Goal: Check status: Check status

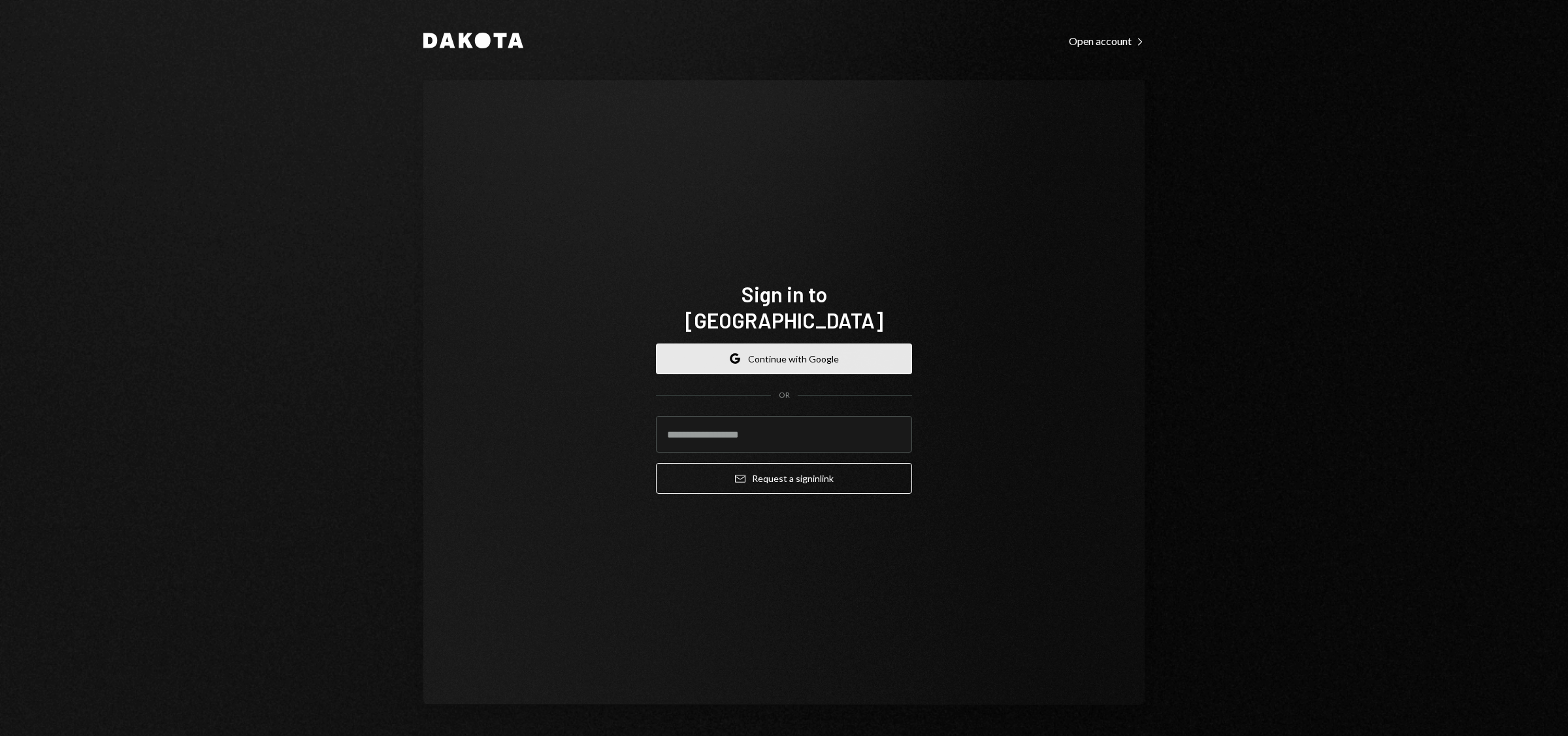
click at [825, 349] on button "Google Continue with Google" at bounding box center [784, 358] width 256 height 31
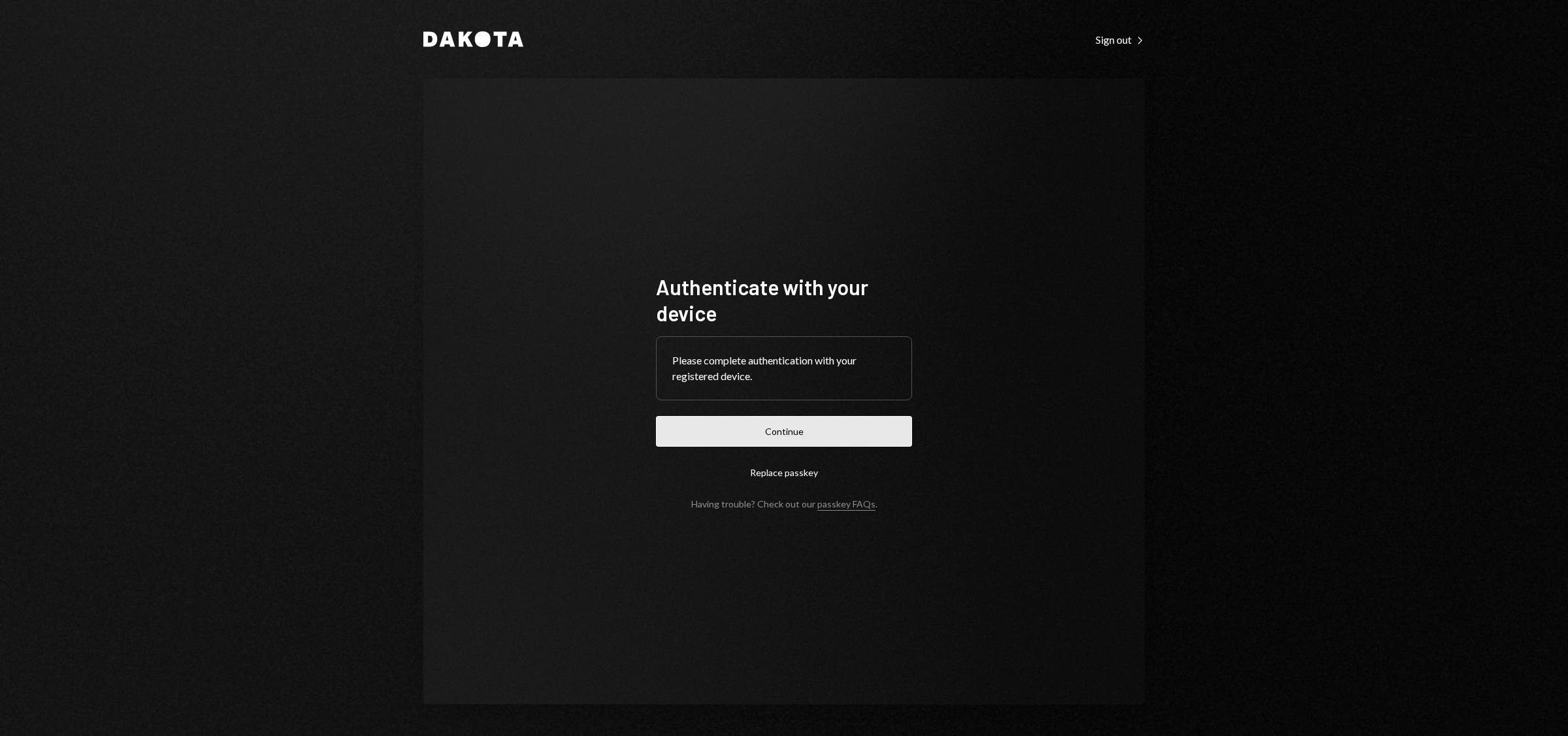
click at [836, 433] on button "Continue" at bounding box center [784, 431] width 256 height 31
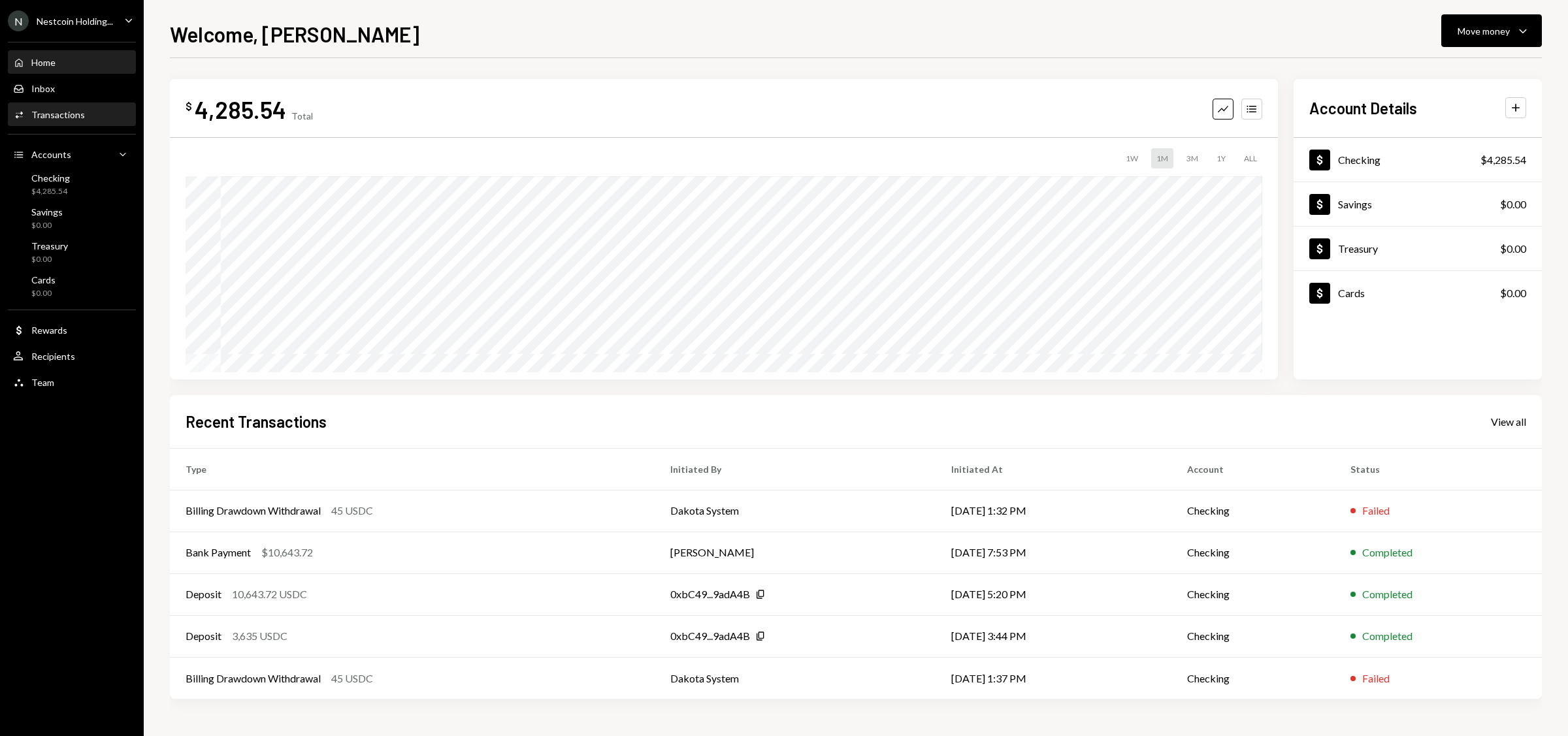
click at [47, 112] on div "Transactions" at bounding box center [58, 114] width 53 height 11
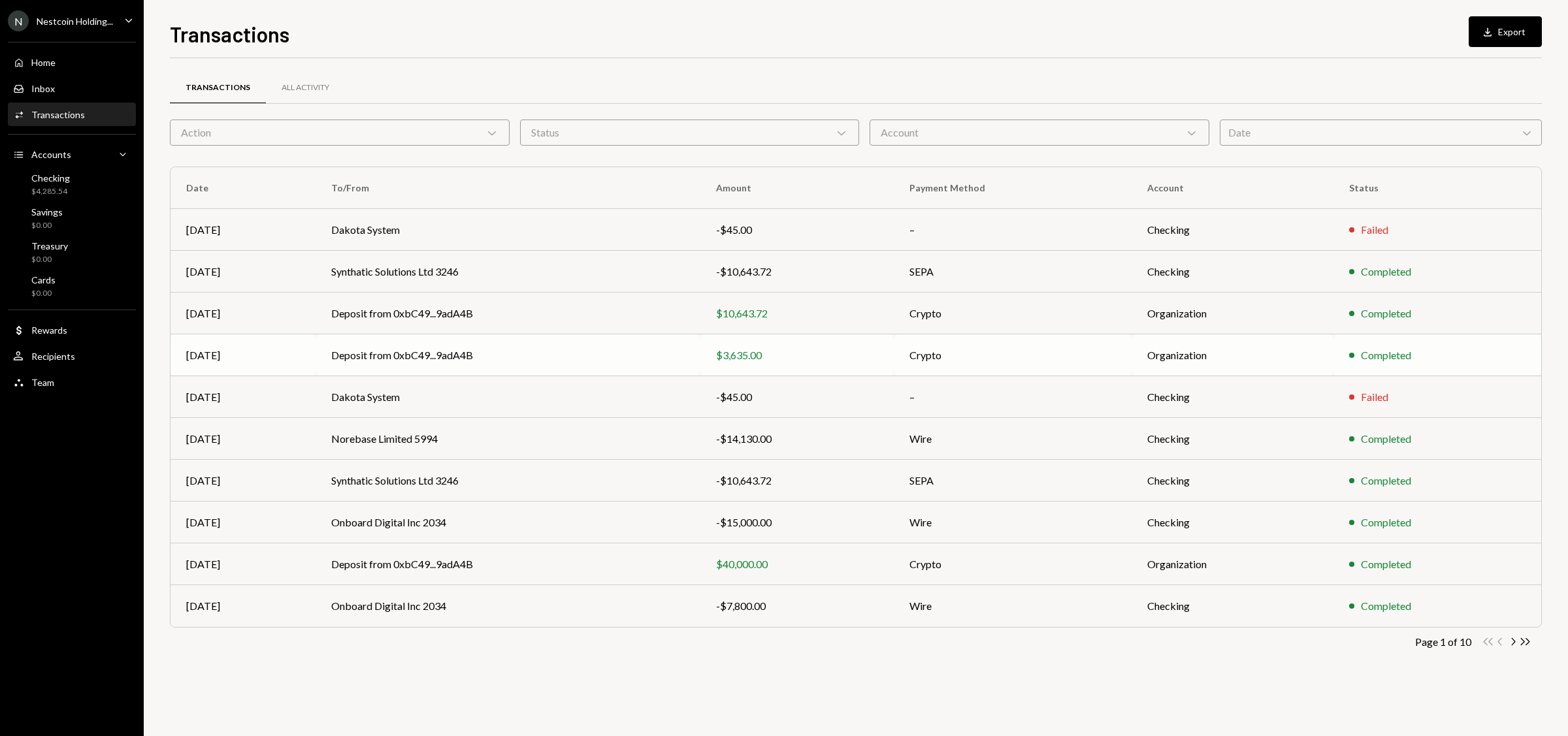
click at [750, 358] on div "$3,635.00" at bounding box center [797, 355] width 162 height 15
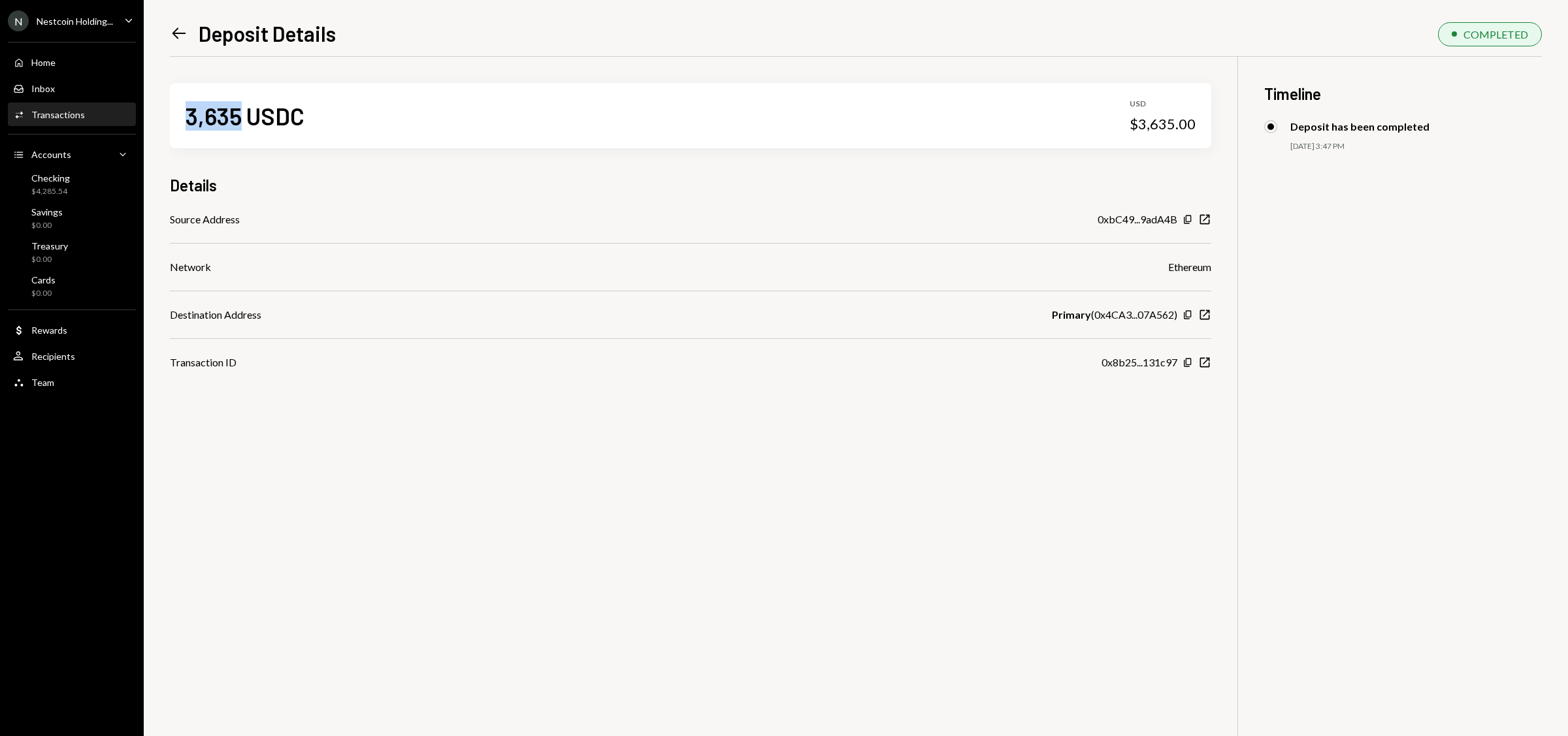
drag, startPoint x: 239, startPoint y: 113, endPoint x: 170, endPoint y: 119, distance: 69.3
click at [170, 118] on div "3,635 USDC USD $3,635.00" at bounding box center [691, 115] width 1042 height 65
copy div "3,635"
click at [177, 26] on icon "Left Arrow" at bounding box center [178, 32] width 18 height 18
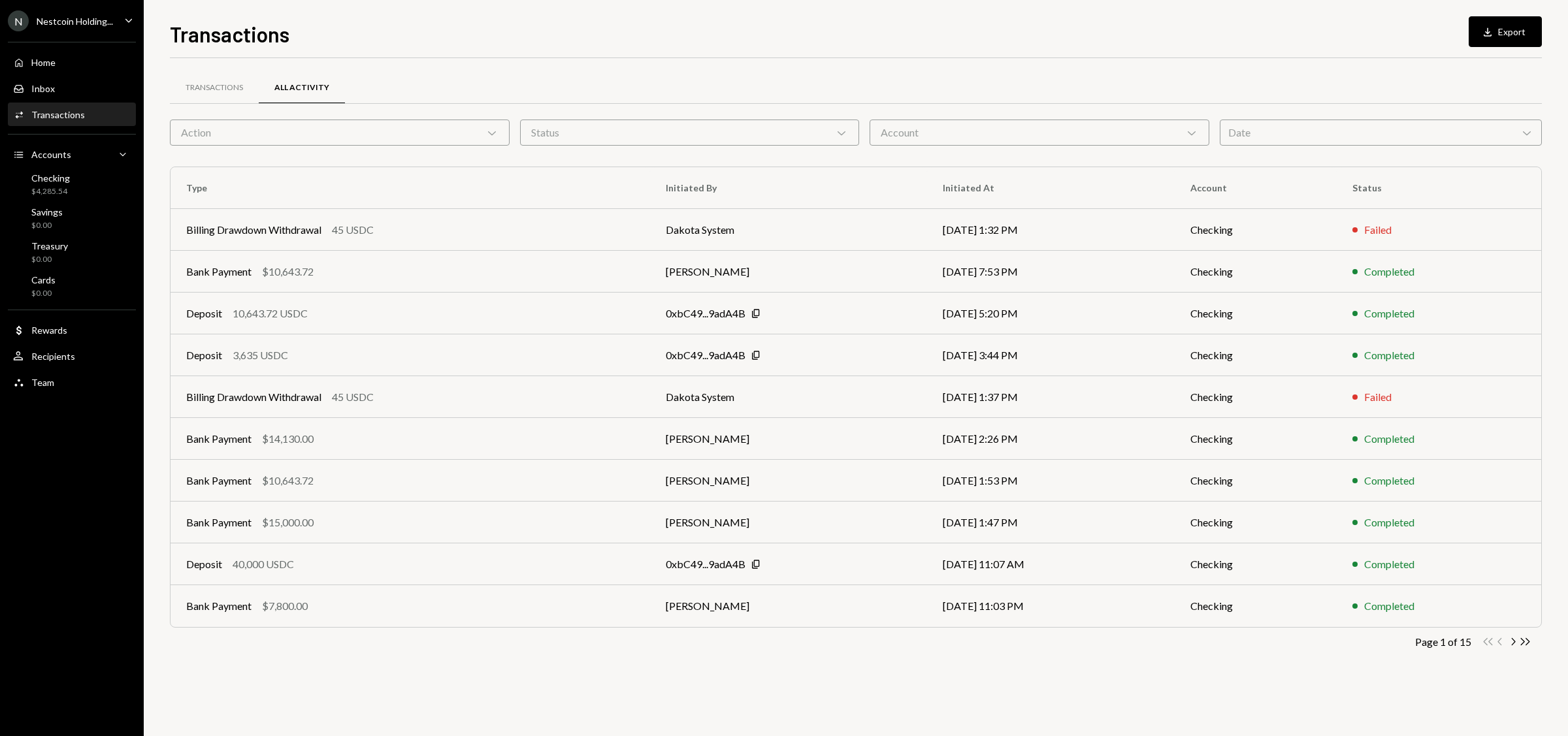
click at [69, 111] on div "Transactions" at bounding box center [58, 114] width 53 height 11
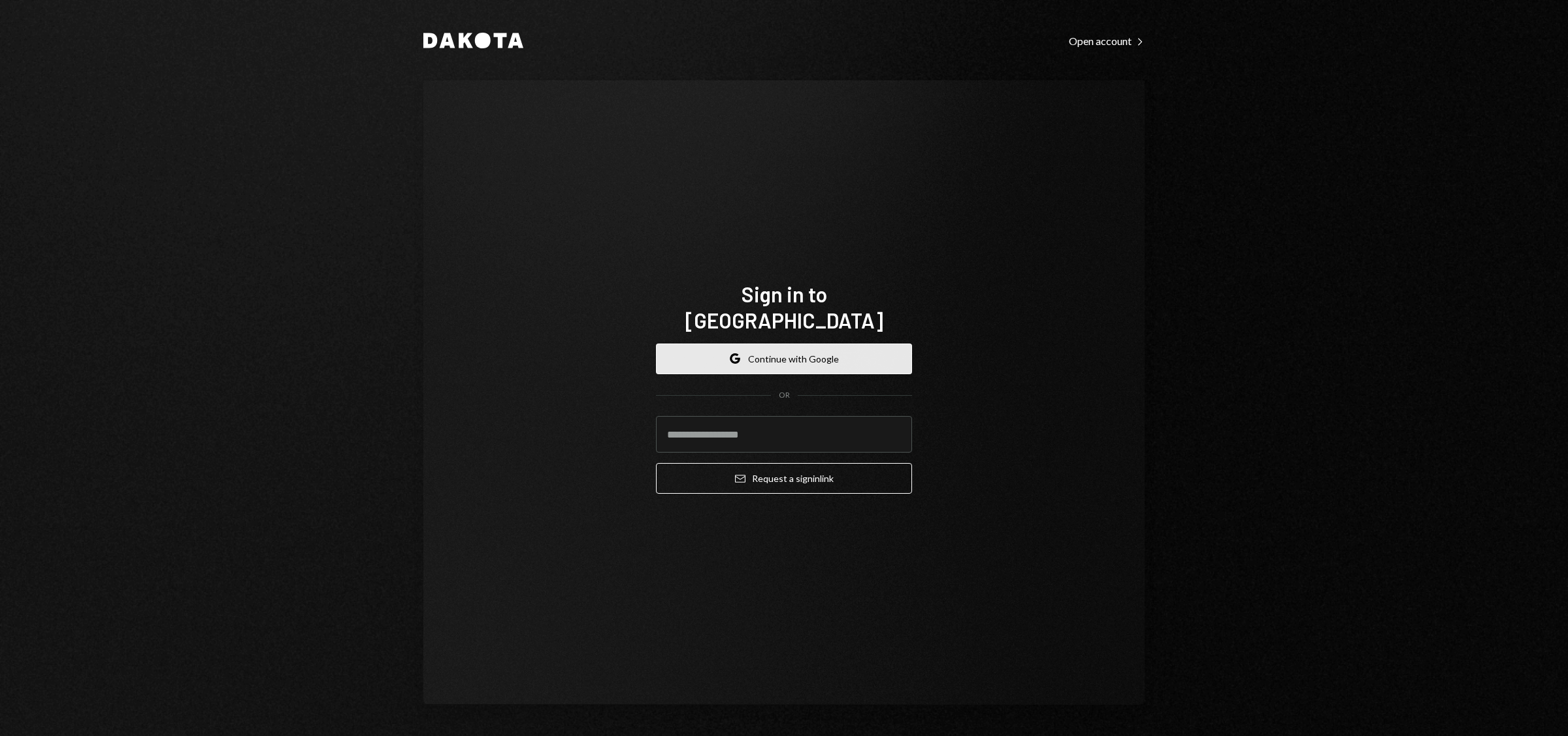
drag, startPoint x: 794, startPoint y: 349, endPoint x: 786, endPoint y: 347, distance: 8.2
click at [797, 347] on button "Google Continue with Google" at bounding box center [784, 358] width 256 height 31
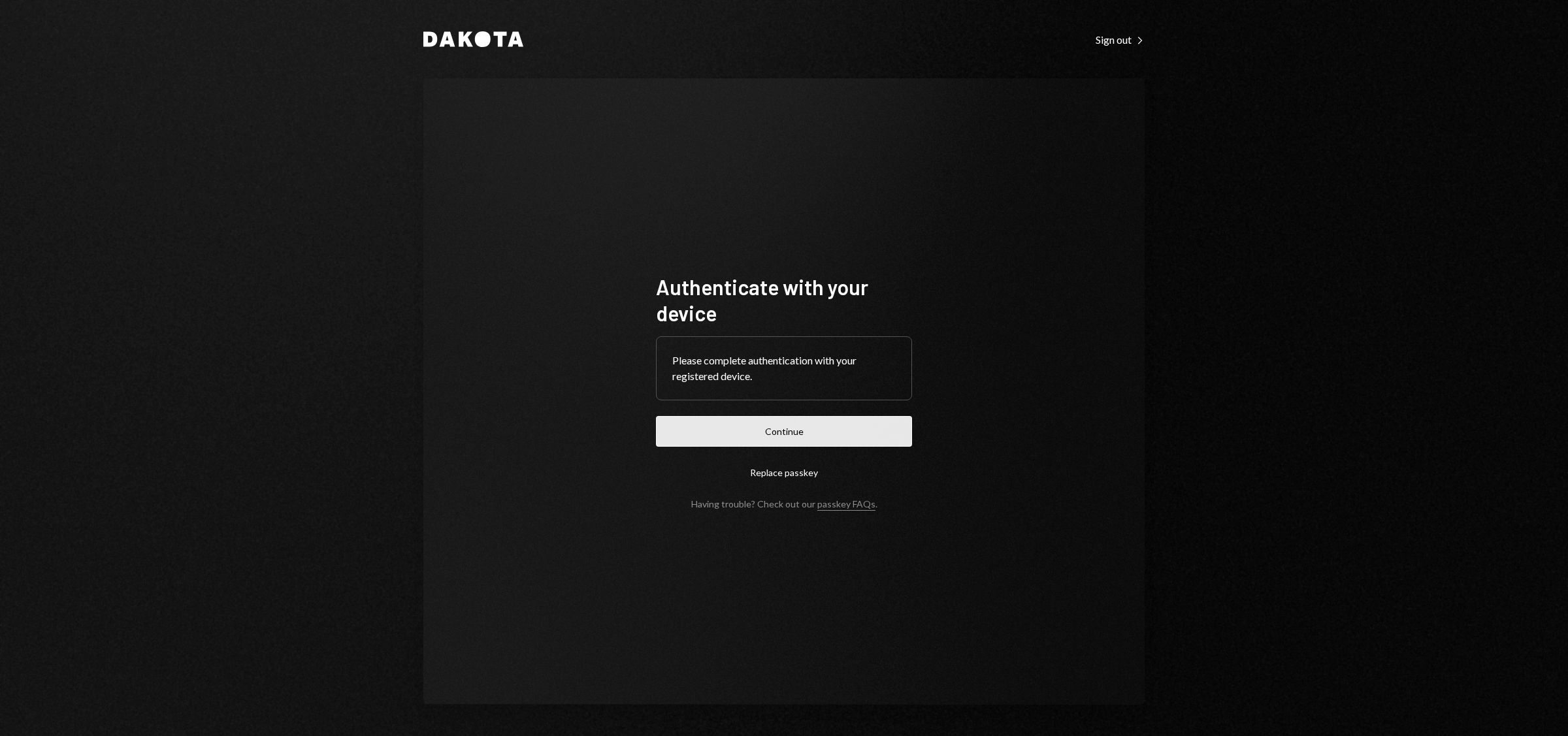
click at [814, 434] on button "Continue" at bounding box center [784, 431] width 256 height 31
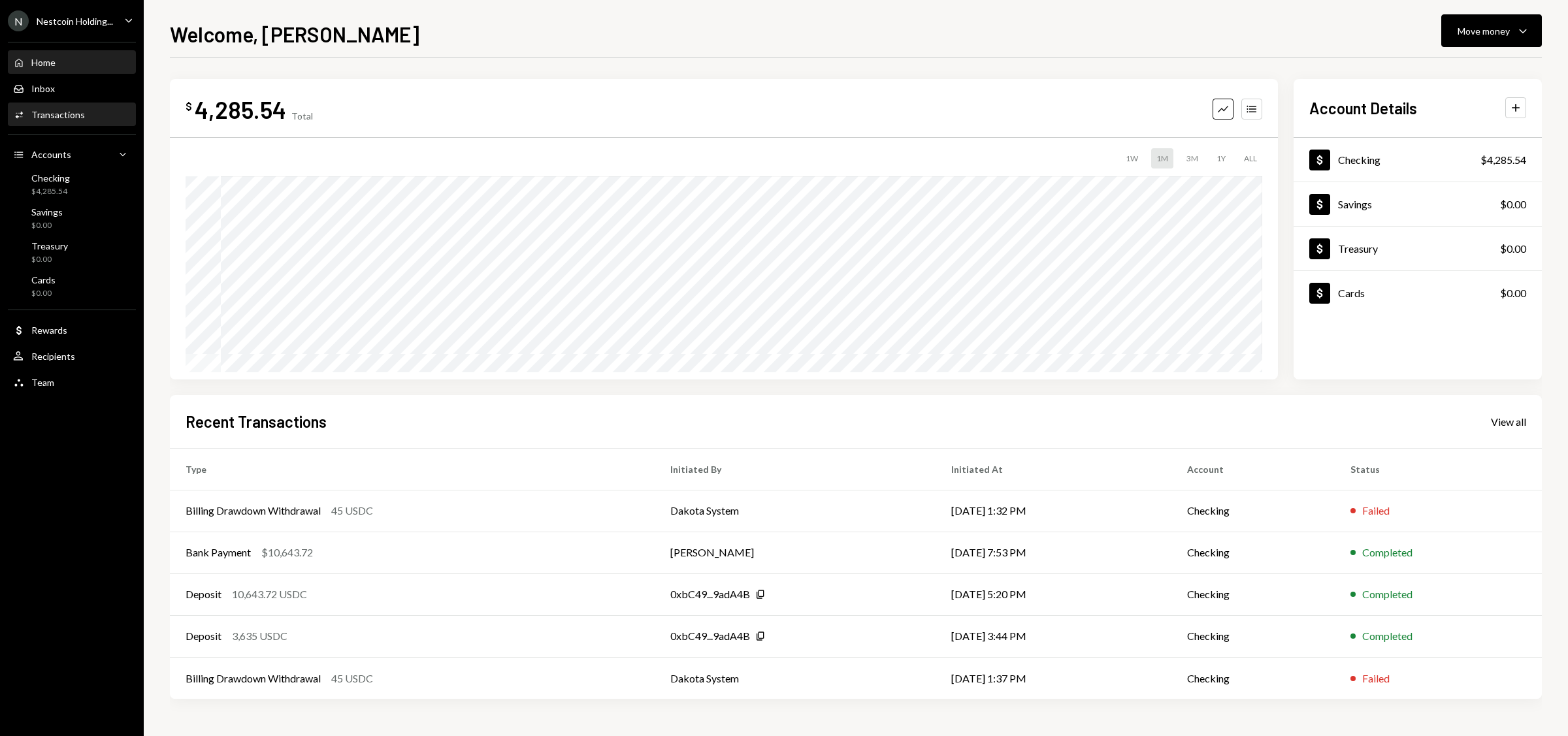
click at [57, 112] on div "Transactions" at bounding box center [58, 114] width 53 height 11
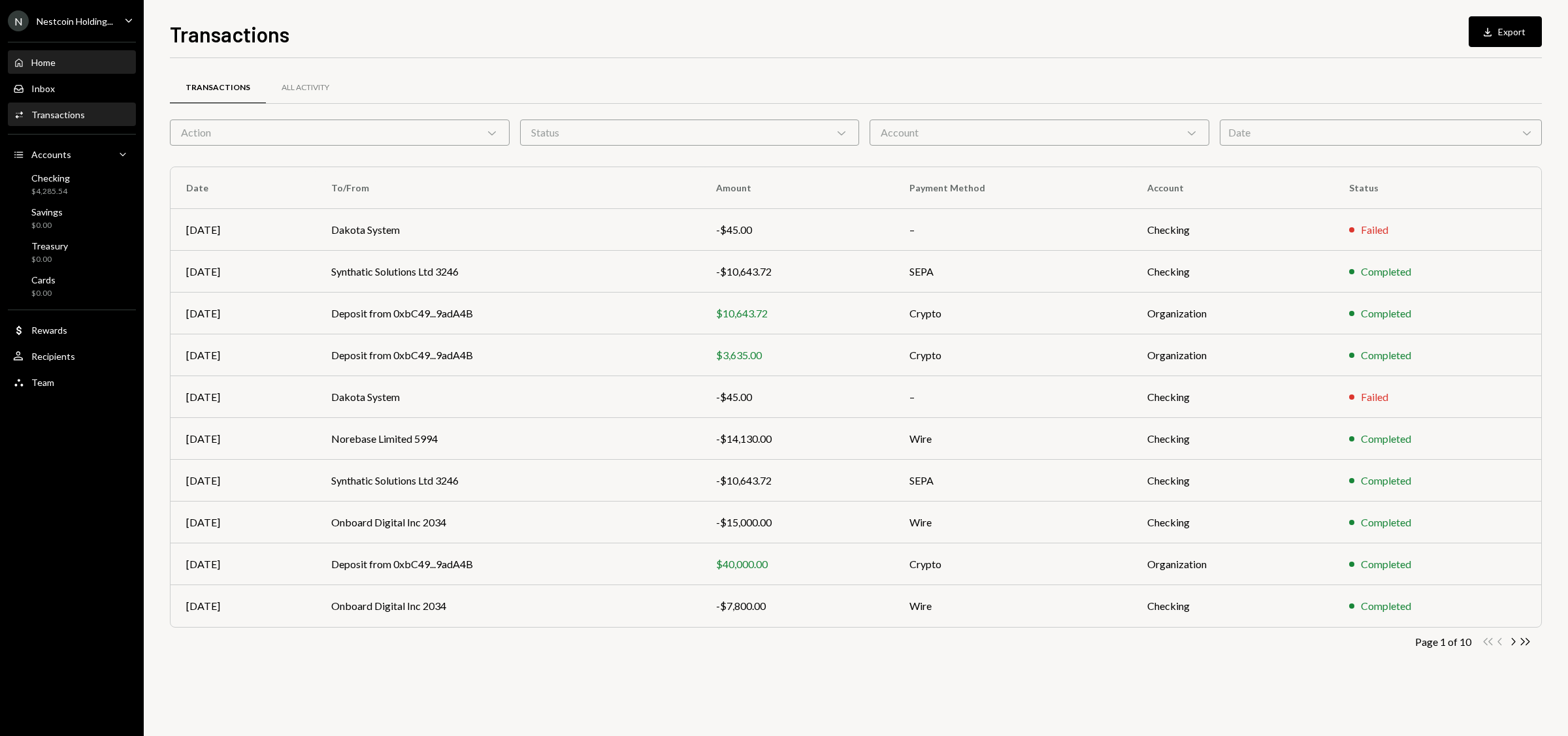
click at [50, 62] on div "Home" at bounding box center [43, 63] width 24 height 11
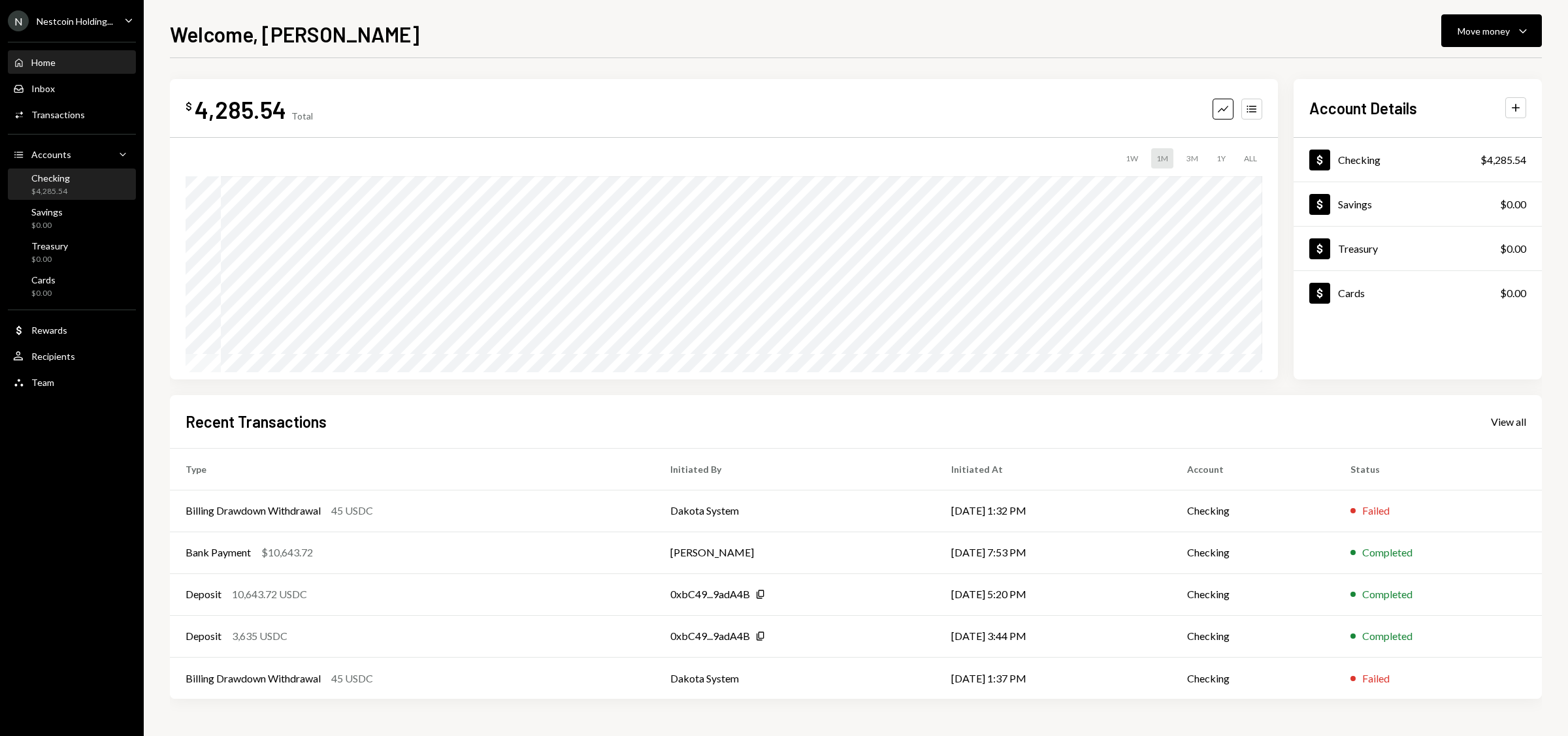
click at [67, 190] on div "$4,285.54" at bounding box center [51, 192] width 38 height 11
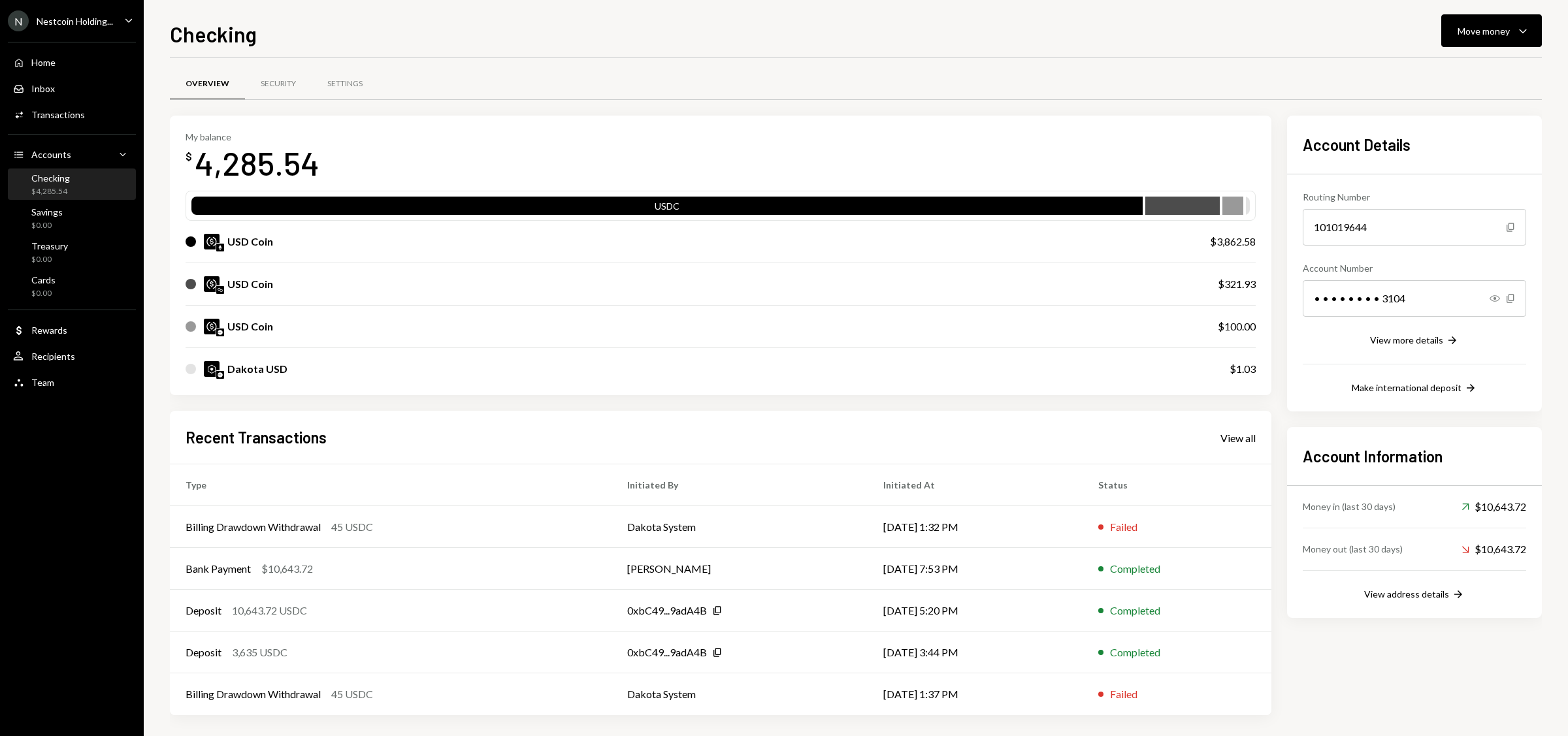
scroll to position [8, 0]
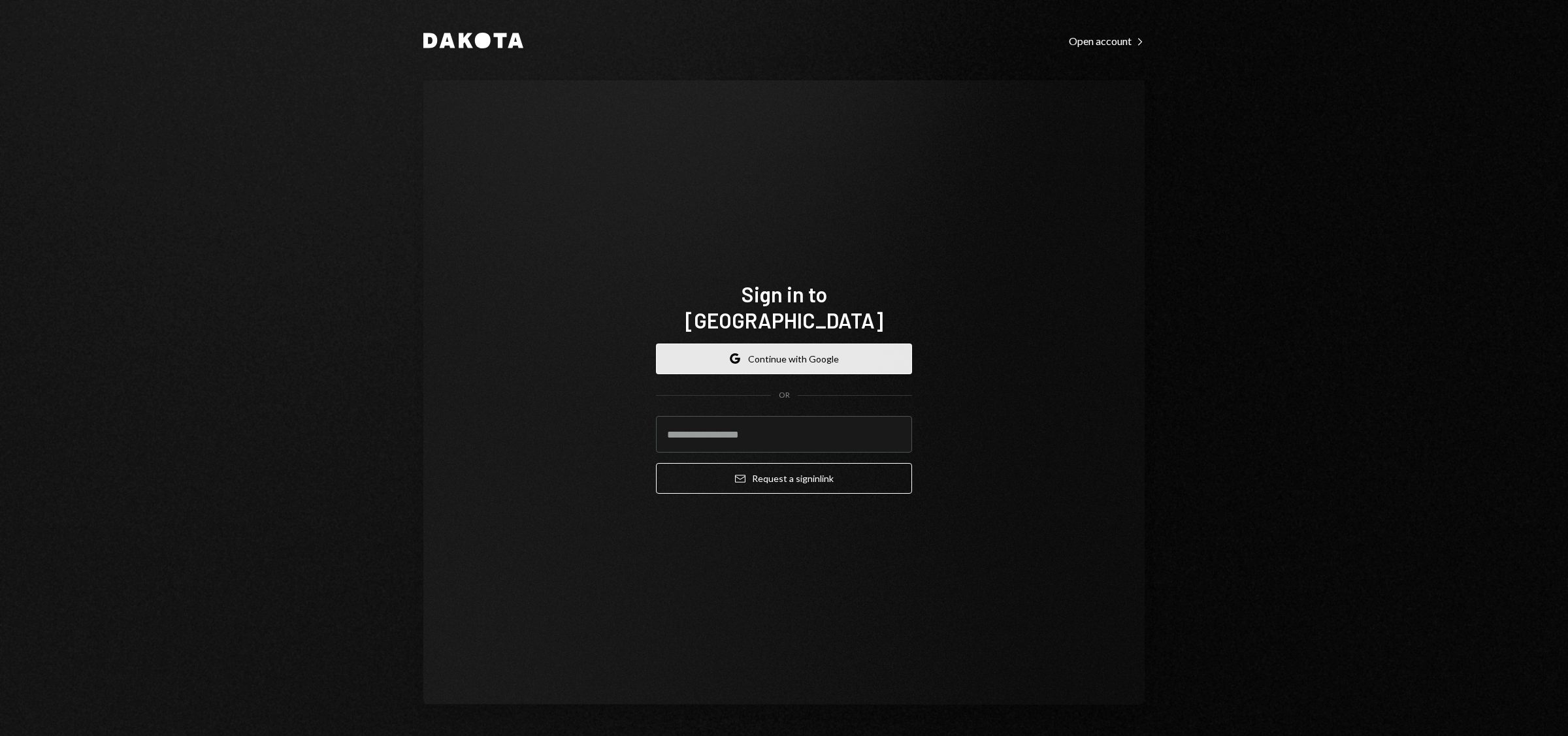
drag, startPoint x: 784, startPoint y: 344, endPoint x: 794, endPoint y: 338, distance: 11.7
click at [786, 343] on button "Google Continue with Google" at bounding box center [784, 358] width 256 height 31
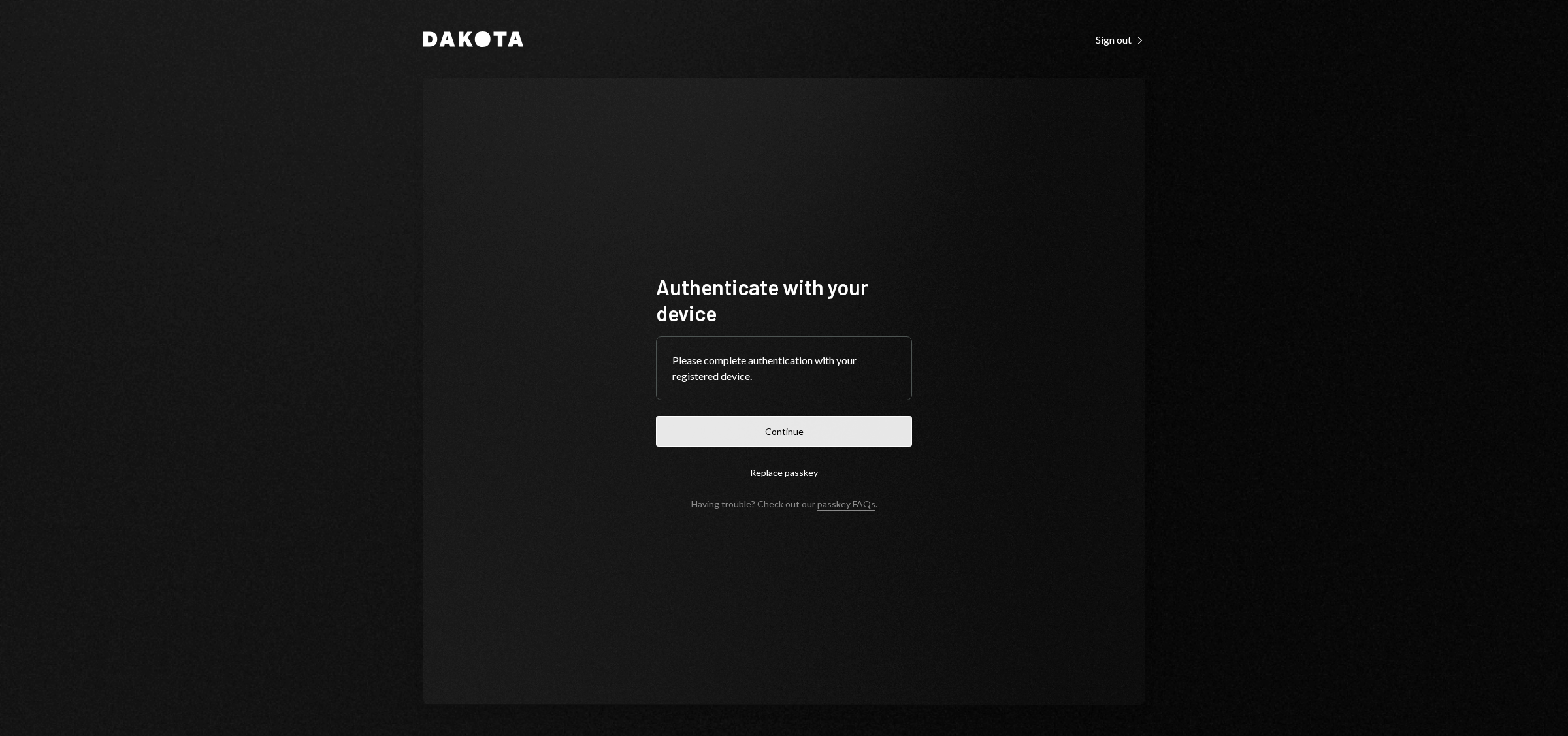
click at [801, 439] on button "Continue" at bounding box center [784, 431] width 256 height 31
